Goal: Go to known website: Access a specific website the user already knows

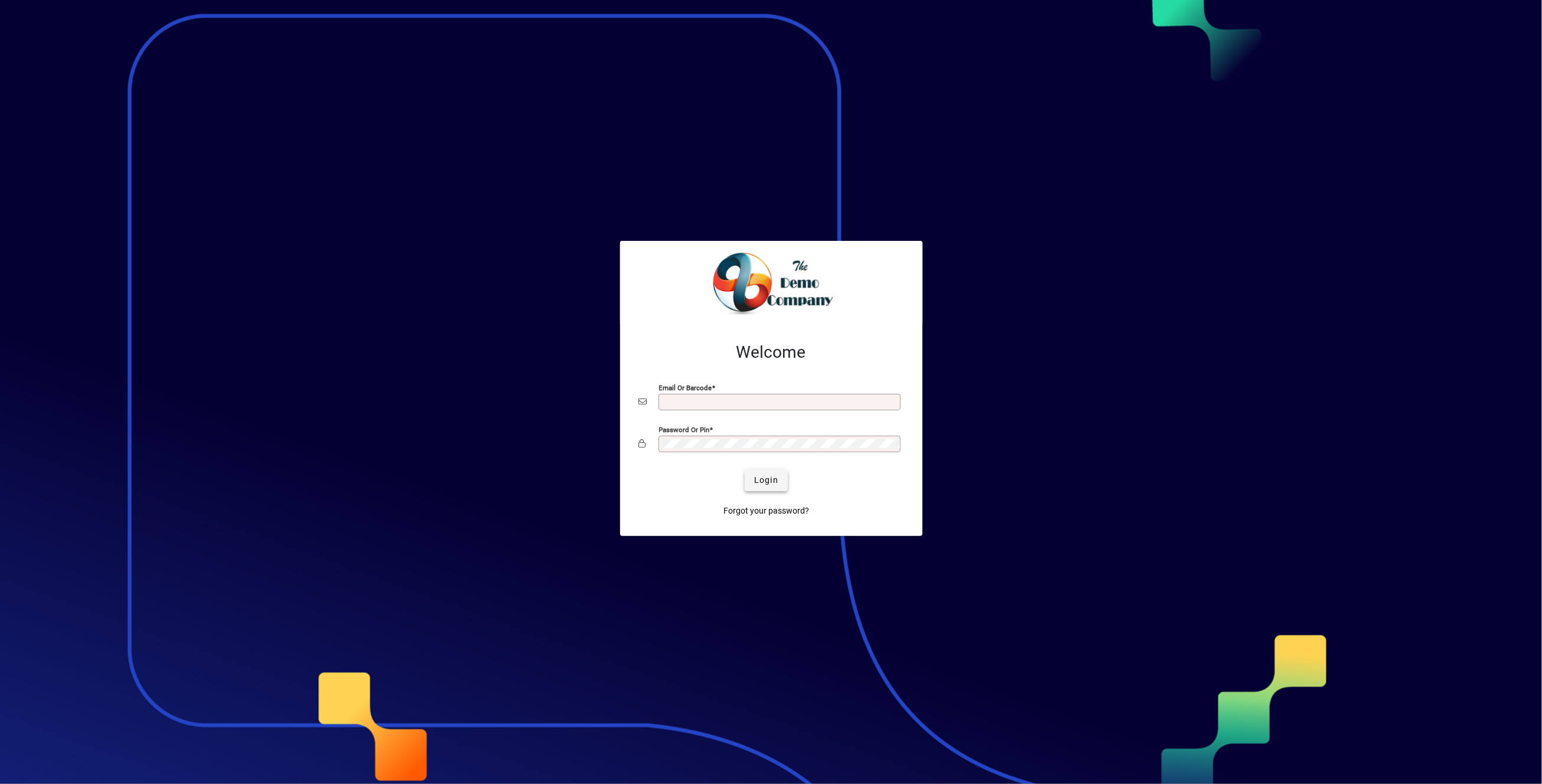
type input "**********"
click at [762, 476] on span "Login" at bounding box center [766, 480] width 24 height 12
